Goal: Information Seeking & Learning: Learn about a topic

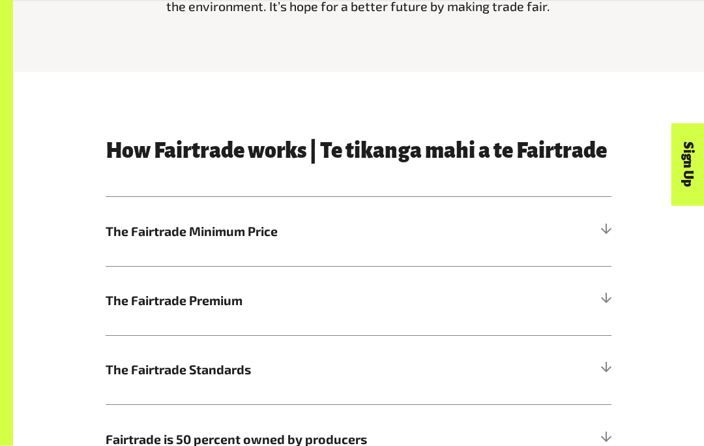
scroll to position [463, 0]
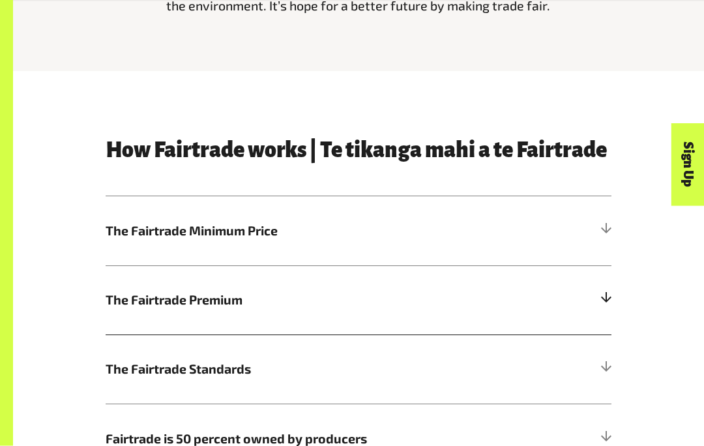
click at [589, 294] on h5 "The Fairtrade Premium" at bounding box center [359, 300] width 506 height 69
click at [605, 304] on div at bounding box center [605, 300] width 12 height 12
click at [607, 294] on div at bounding box center [605, 300] width 12 height 12
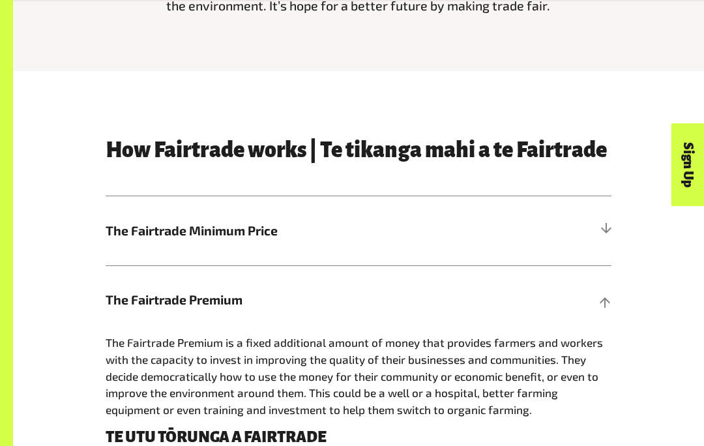
click at [609, 207] on div "Sign Up" at bounding box center [629, 189] width 83 height 33
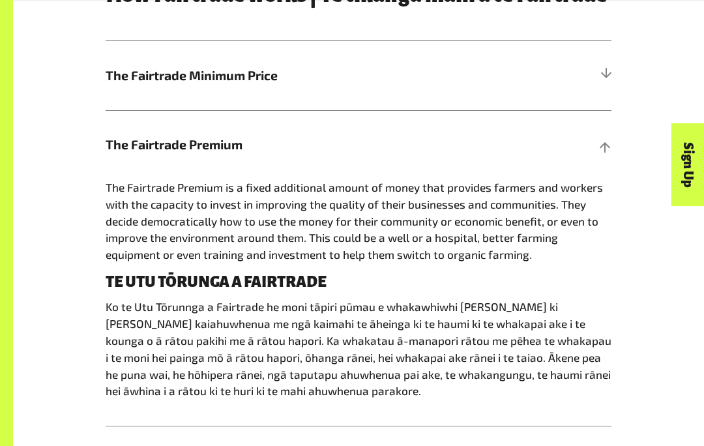
scroll to position [634, 0]
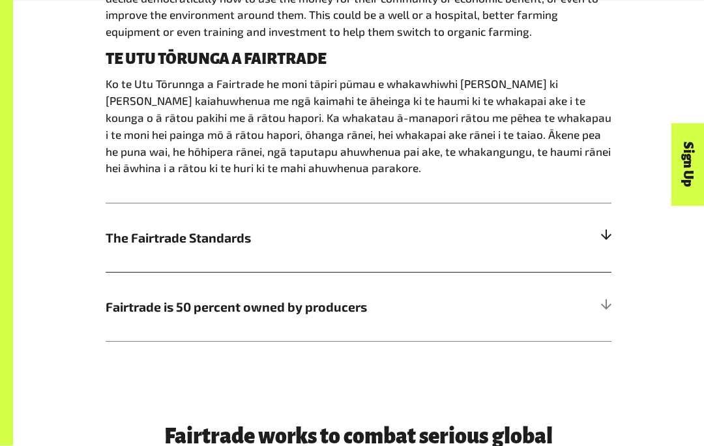
click at [339, 235] on span "The Fairtrade Standards" at bounding box center [295, 238] width 379 height 19
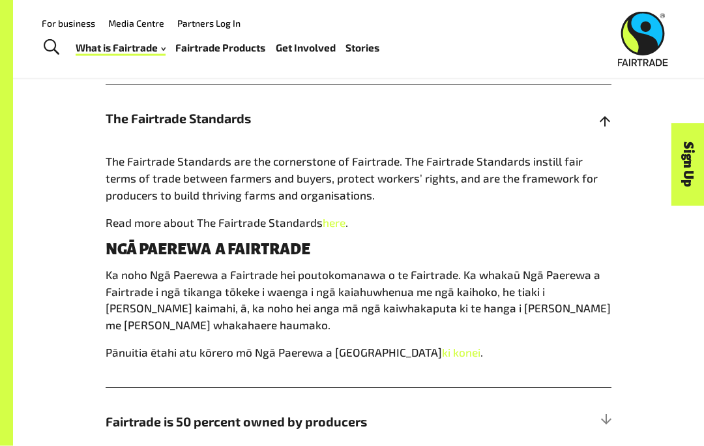
scroll to position [710, 0]
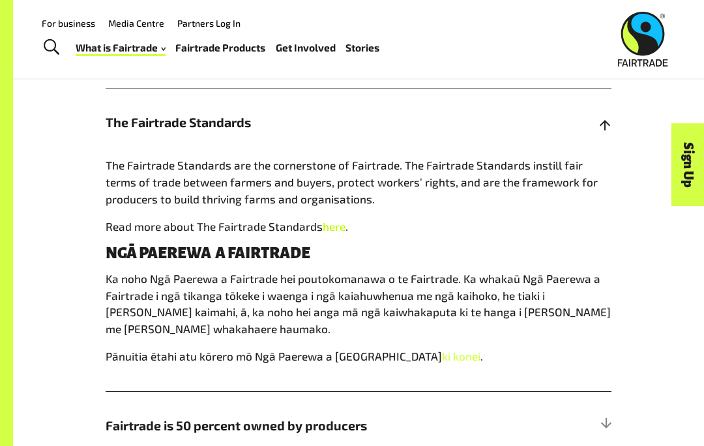
click at [342, 229] on link "here" at bounding box center [333, 226] width 23 height 13
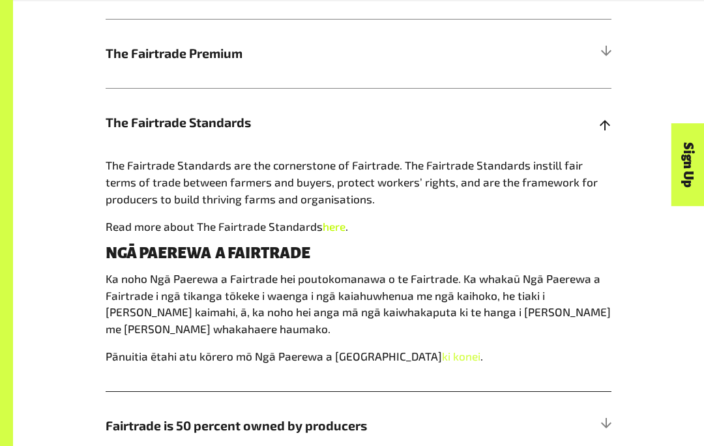
scroll to position [761, 0]
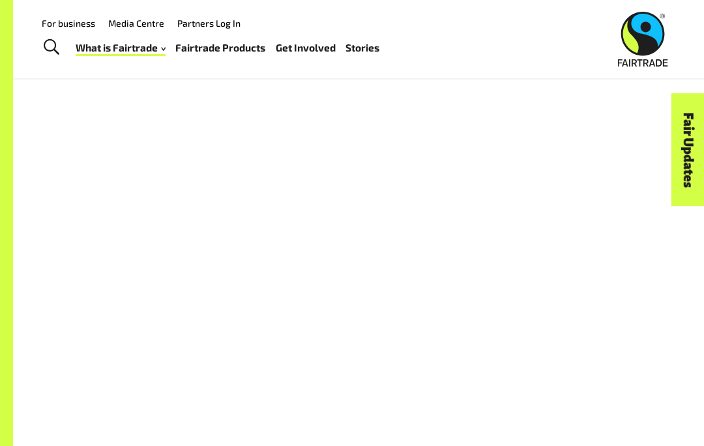
scroll to position [867, 0]
click at [610, 188] on div "Fair Updates" at bounding box center [614, 189] width 113 height 33
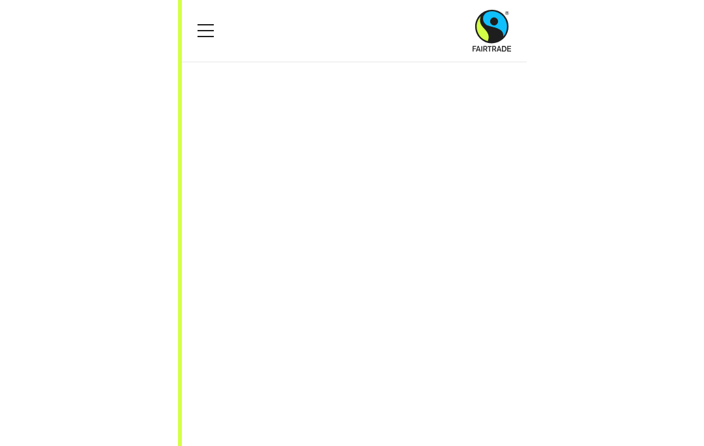
scroll to position [950, 0]
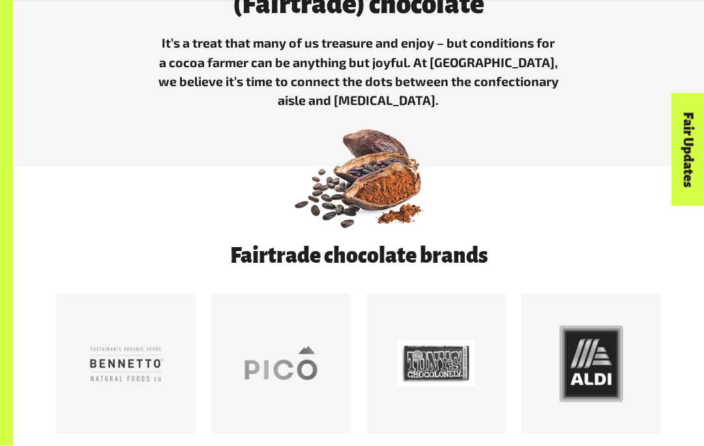
scroll to position [418, 0]
